Goal: Task Accomplishment & Management: Check status

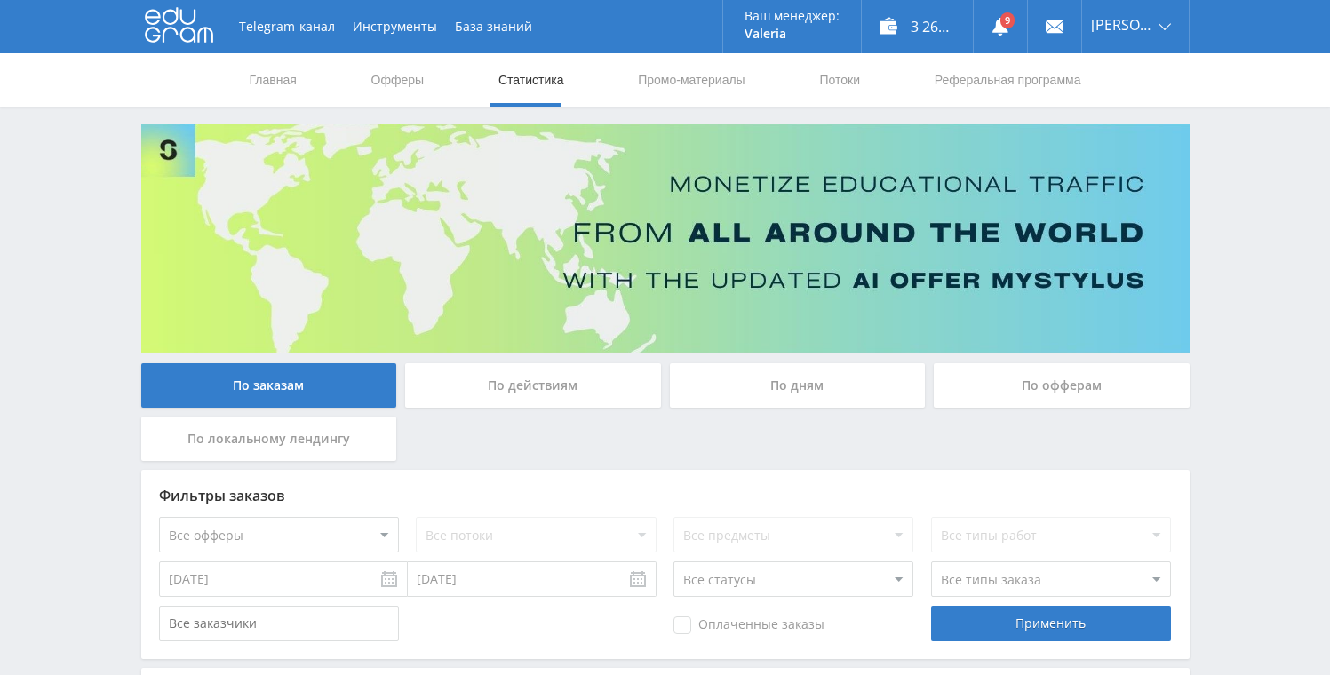
scroll to position [11, 0]
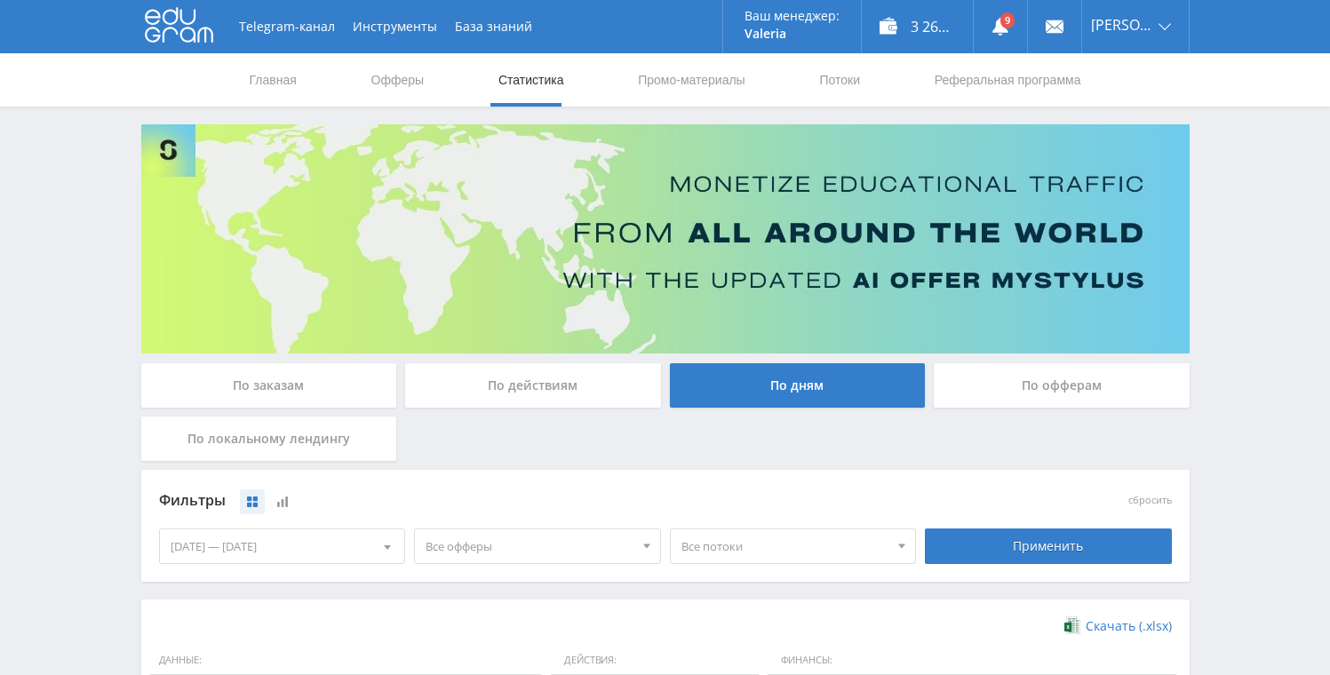
scroll to position [487, 0]
